Goal: Task Accomplishment & Management: Use online tool/utility

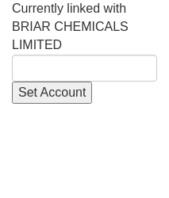
click at [93, 32] on span "Currently linked with BRIAR CHEMICALS LIMITED" at bounding box center [70, 27] width 116 height 50
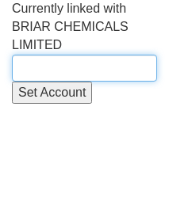
click at [47, 66] on input "text" at bounding box center [84, 68] width 145 height 27
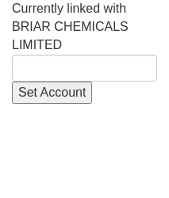
click at [81, 19] on div "Currently linked with BRIAR CHEMICALS LIMITED Set Account" at bounding box center [84, 52] width 145 height 104
click at [70, 29] on span "Currently linked with BRIAR CHEMICALS LIMITED" at bounding box center [70, 27] width 116 height 50
click at [55, 38] on span "Currently linked with BRIAR CHEMICALS LIMITED" at bounding box center [70, 27] width 116 height 50
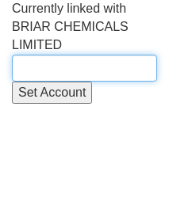
click at [28, 74] on input "text" at bounding box center [84, 68] width 145 height 27
type input "briar"
